Goal: Task Accomplishment & Management: Manage account settings

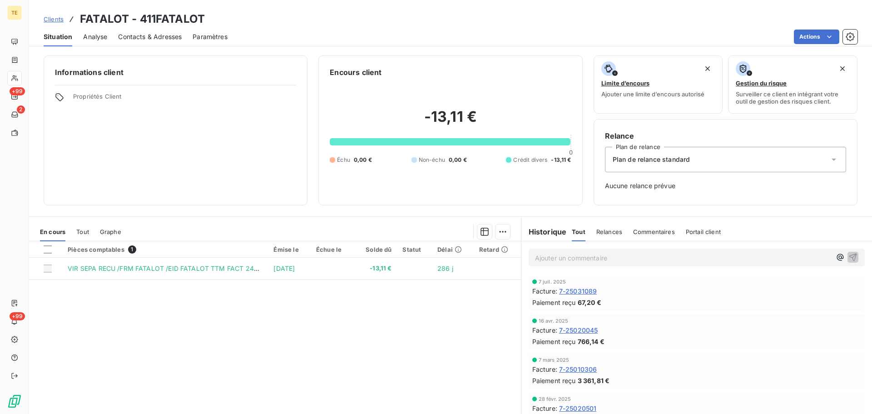
click at [52, 18] on span "Clients" at bounding box center [54, 18] width 20 height 7
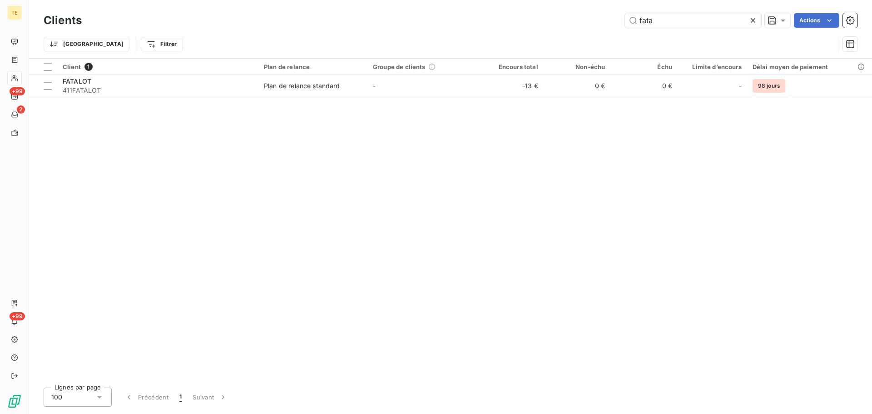
drag, startPoint x: 660, startPoint y: 22, endPoint x: 569, endPoint y: 20, distance: 90.8
click at [572, 21] on div "fata Actions" at bounding box center [475, 20] width 764 height 15
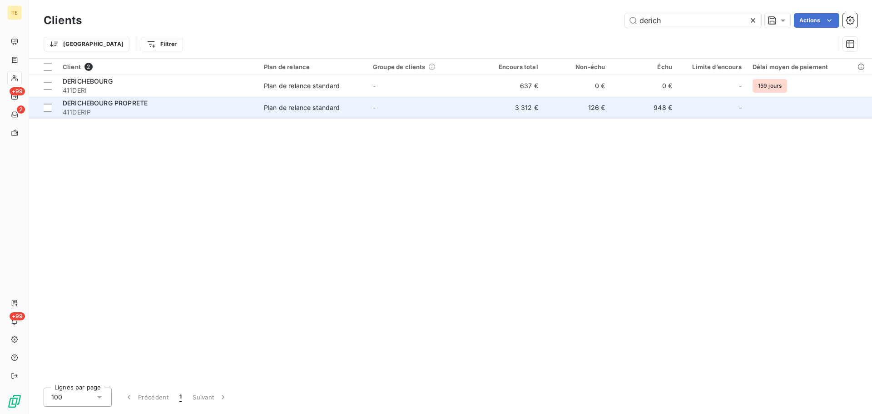
type input "derich"
click at [228, 108] on span "411DERIP" at bounding box center [158, 112] width 190 height 9
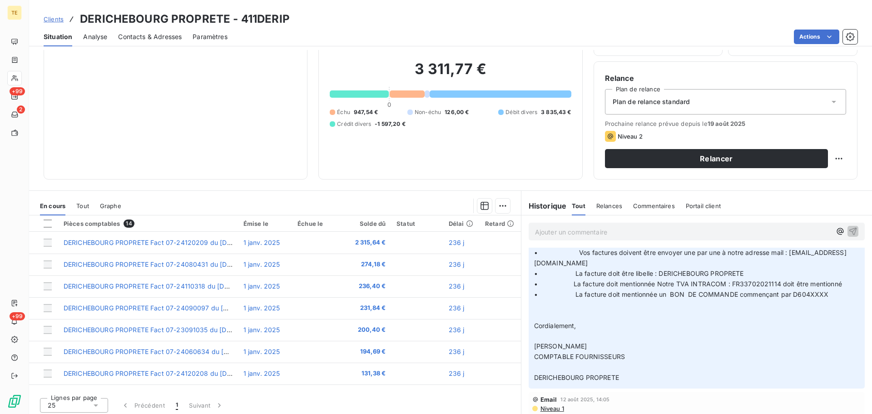
scroll to position [61, 0]
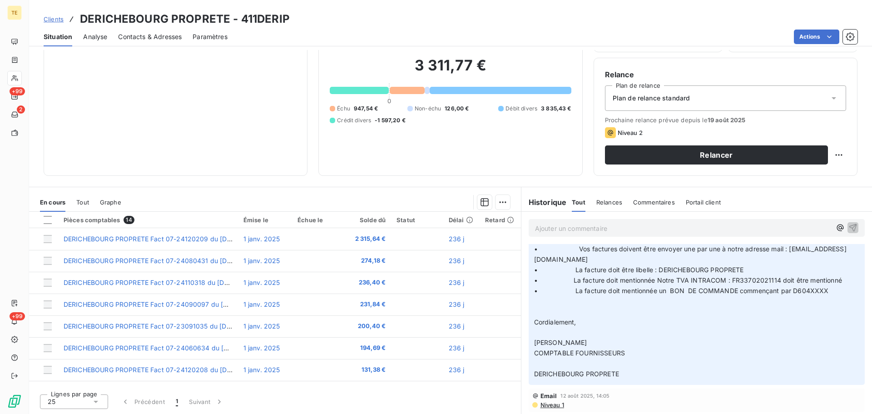
click at [576, 227] on p "Ajouter un commentaire ﻿" at bounding box center [683, 227] width 296 height 11
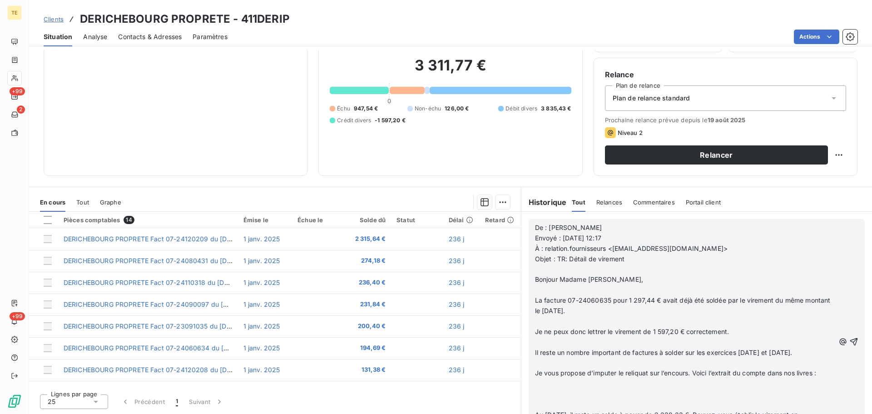
scroll to position [394, 0]
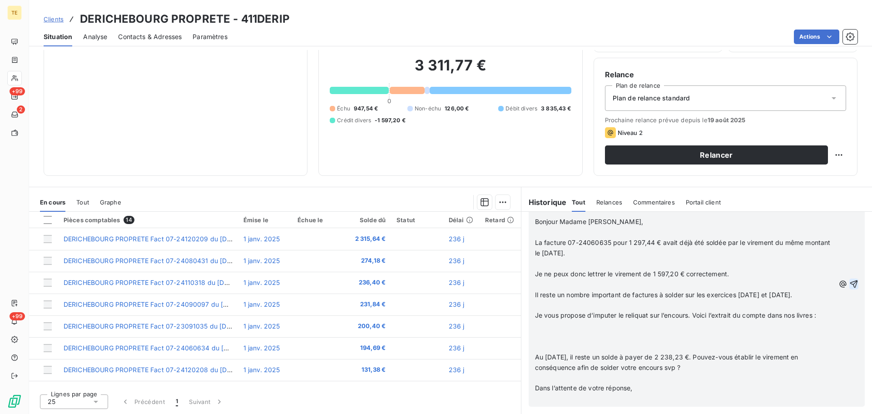
click at [850, 281] on icon "button" at bounding box center [854, 284] width 8 height 8
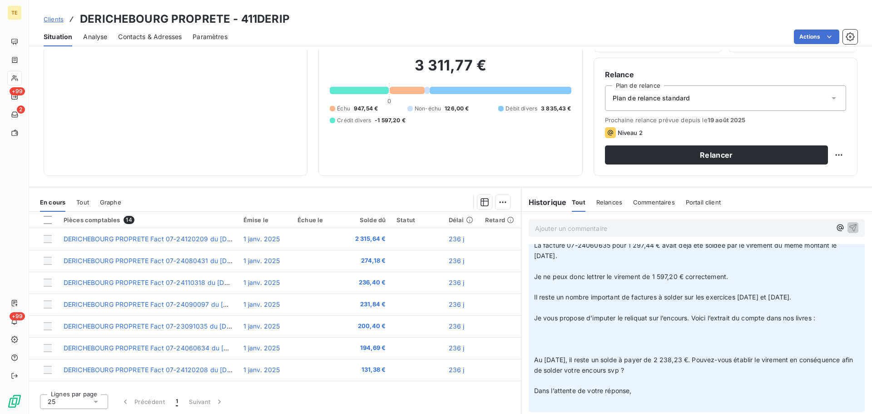
scroll to position [0, 0]
